Goal: Task Accomplishment & Management: Use online tool/utility

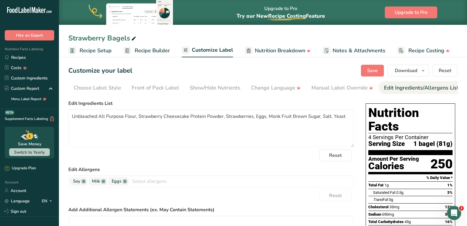
scroll to position [0, 49]
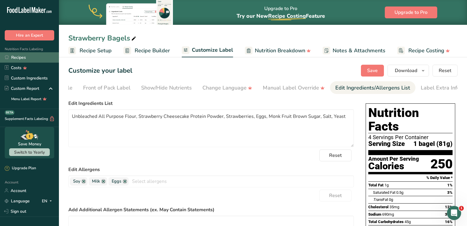
click at [24, 59] on link "Recipes" at bounding box center [29, 57] width 59 height 10
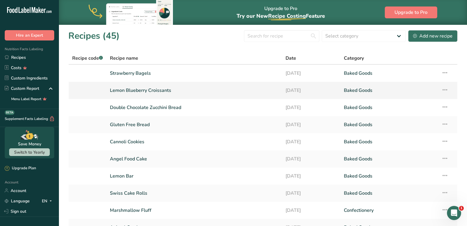
click at [121, 91] on link "Lemon Blueberry Croissants" at bounding box center [194, 90] width 168 height 12
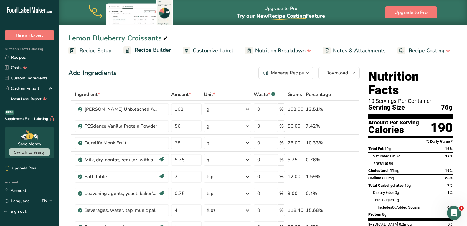
click at [197, 52] on span "Customize Label" at bounding box center [213, 51] width 41 height 8
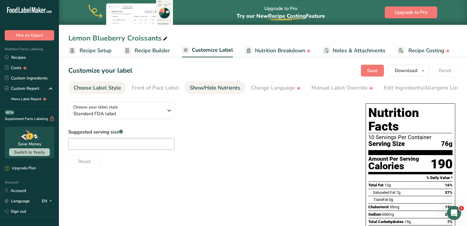
click at [212, 88] on div "Show/Hide Nutrients" at bounding box center [215, 88] width 51 height 8
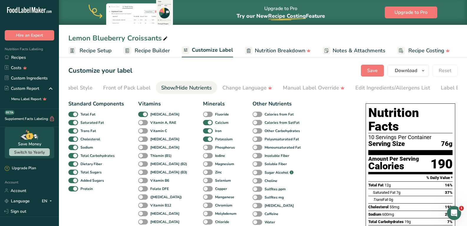
scroll to position [0, 53]
click at [253, 173] on span at bounding box center [258, 173] width 10 height 6
click at [253, 173] on input "Sugar Alcohol .a-a{fill:#347362;}.b-a{fill:#fff;}" at bounding box center [255, 172] width 4 height 4
checkbox input "true"
click at [370, 71] on span "Save" at bounding box center [372, 70] width 11 height 7
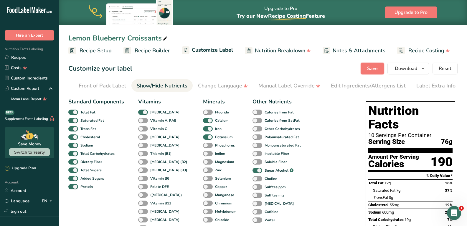
scroll to position [0, 0]
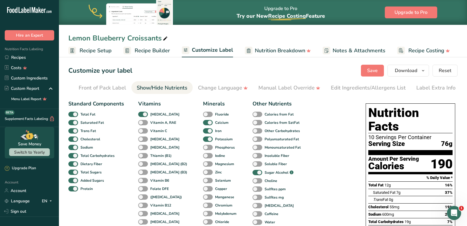
click at [93, 52] on span "Recipe Setup" at bounding box center [96, 51] width 32 height 8
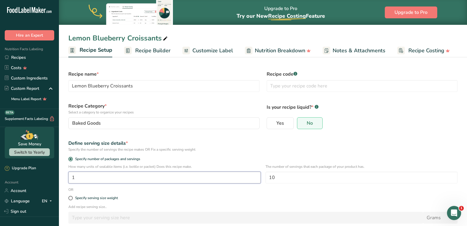
click at [85, 178] on input "1" at bounding box center [164, 177] width 193 height 12
type input "5"
click at [300, 179] on input "10" at bounding box center [362, 177] width 193 height 12
type input "1"
type input "2"
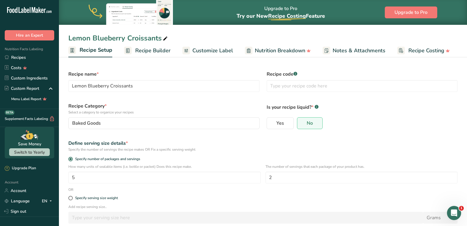
click at [319, 208] on p "Add recipe serving size.." at bounding box center [263, 206] width 390 height 5
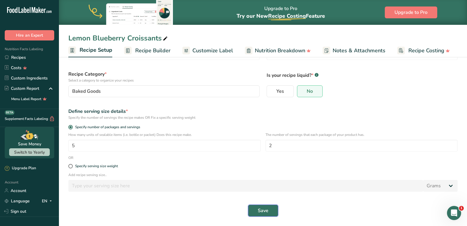
click at [267, 212] on span "Save" at bounding box center [263, 210] width 11 height 7
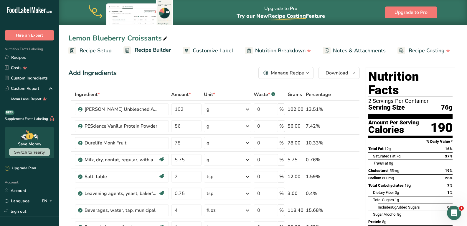
click at [209, 50] on span "Customize Label" at bounding box center [213, 51] width 41 height 8
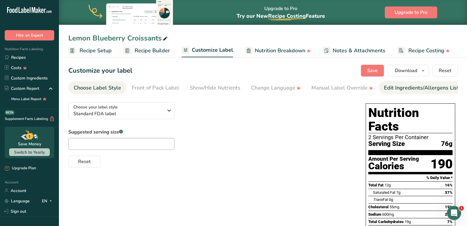
click at [395, 84] on div "Edit Ingredients/Allergens List" at bounding box center [421, 88] width 75 height 8
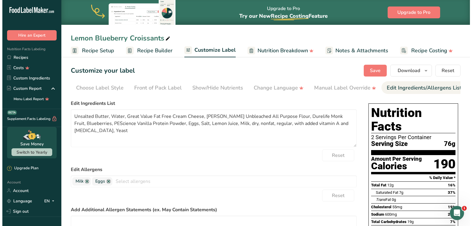
scroll to position [0, 53]
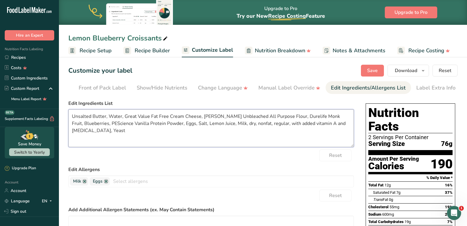
drag, startPoint x: 149, startPoint y: 117, endPoint x: 123, endPoint y: 116, distance: 26.0
click at [123, 116] on textarea "Unsalted Butter, Water, Great Value Fat Free Cream Cheese, [PERSON_NAME] Unblea…" at bounding box center [211, 128] width 286 height 38
drag, startPoint x: 200, startPoint y: 116, endPoint x: 175, endPoint y: 114, distance: 24.9
click at [175, 114] on textarea "Unsalted Butter, Water, Fat Free Cream Cheese, [PERSON_NAME] Unbleached All Pur…" at bounding box center [211, 128] width 286 height 38
drag, startPoint x: 259, startPoint y: 117, endPoint x: 240, endPoint y: 116, distance: 18.9
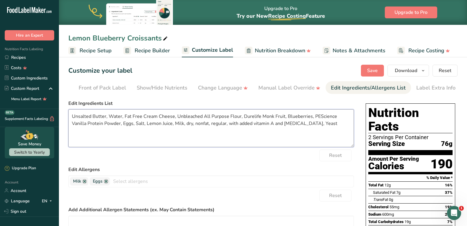
click at [240, 116] on textarea "Unsalted Butter, Water, Fat Free Cream Cheese, Unbleached All Purpose Flour, Du…" at bounding box center [211, 128] width 286 height 38
drag, startPoint x: 314, startPoint y: 117, endPoint x: 293, endPoint y: 115, distance: 21.6
click at [293, 115] on textarea "Unsalted Butter, Water, Fat Free Cream Cheese, Unbleached All Purpose Flour, Mo…" at bounding box center [211, 128] width 286 height 38
type textarea "Unsalted Butter, Water, Fat Free Cream Cheese, Unbleached All Purpose Flour, Mo…"
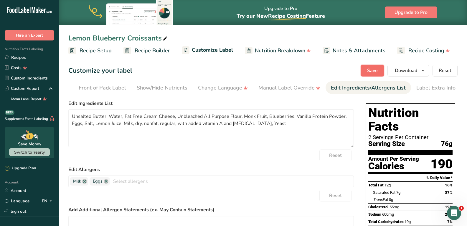
click at [366, 70] on button "Save" at bounding box center [372, 71] width 23 height 12
click at [400, 69] on span "Download" at bounding box center [406, 70] width 22 height 7
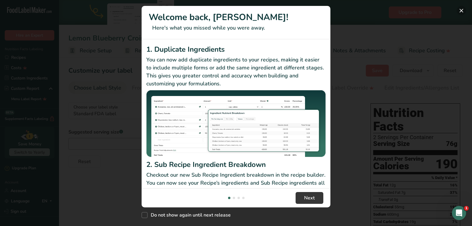
click at [463, 11] on button "New Features" at bounding box center [460, 10] width 9 height 9
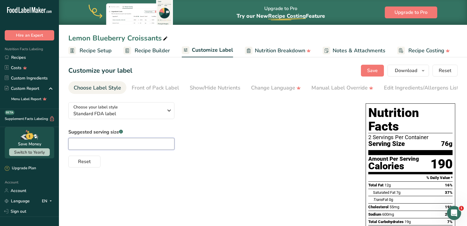
click at [115, 145] on input "text" at bounding box center [121, 144] width 106 height 12
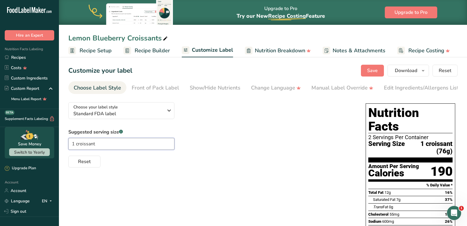
type input "1 croissant"
click at [264, 161] on div "Reset" at bounding box center [211, 160] width 286 height 14
click at [369, 71] on span "Save" at bounding box center [372, 70] width 11 height 7
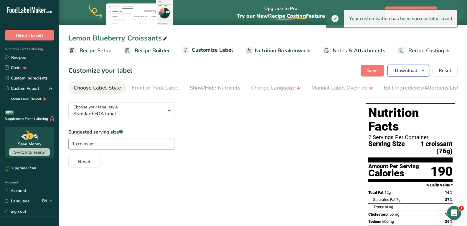
click at [408, 69] on span "Download" at bounding box center [406, 70] width 22 height 7
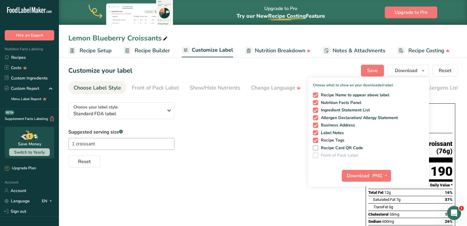
click at [319, 139] on span "Recipe Tags" at bounding box center [331, 139] width 27 height 5
click at [317, 139] on input "Recipe Tags" at bounding box center [315, 140] width 4 height 4
checkbox input "false"
click at [317, 134] on span at bounding box center [315, 132] width 5 height 5
click at [317, 134] on input "Label Notes" at bounding box center [315, 133] width 4 height 4
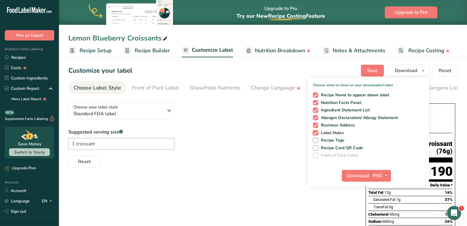
checkbox input "false"
click at [317, 125] on span at bounding box center [315, 124] width 5 height 5
click at [317, 125] on input "Business Address" at bounding box center [315, 125] width 4 height 4
checkbox input "false"
click at [354, 178] on span "Download" at bounding box center [358, 175] width 22 height 7
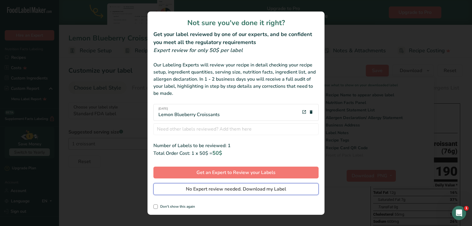
click at [236, 190] on span "No Expert review needed. Download my Label" at bounding box center [236, 188] width 100 height 7
